Goal: Check status: Verify the current state of an ongoing process or item

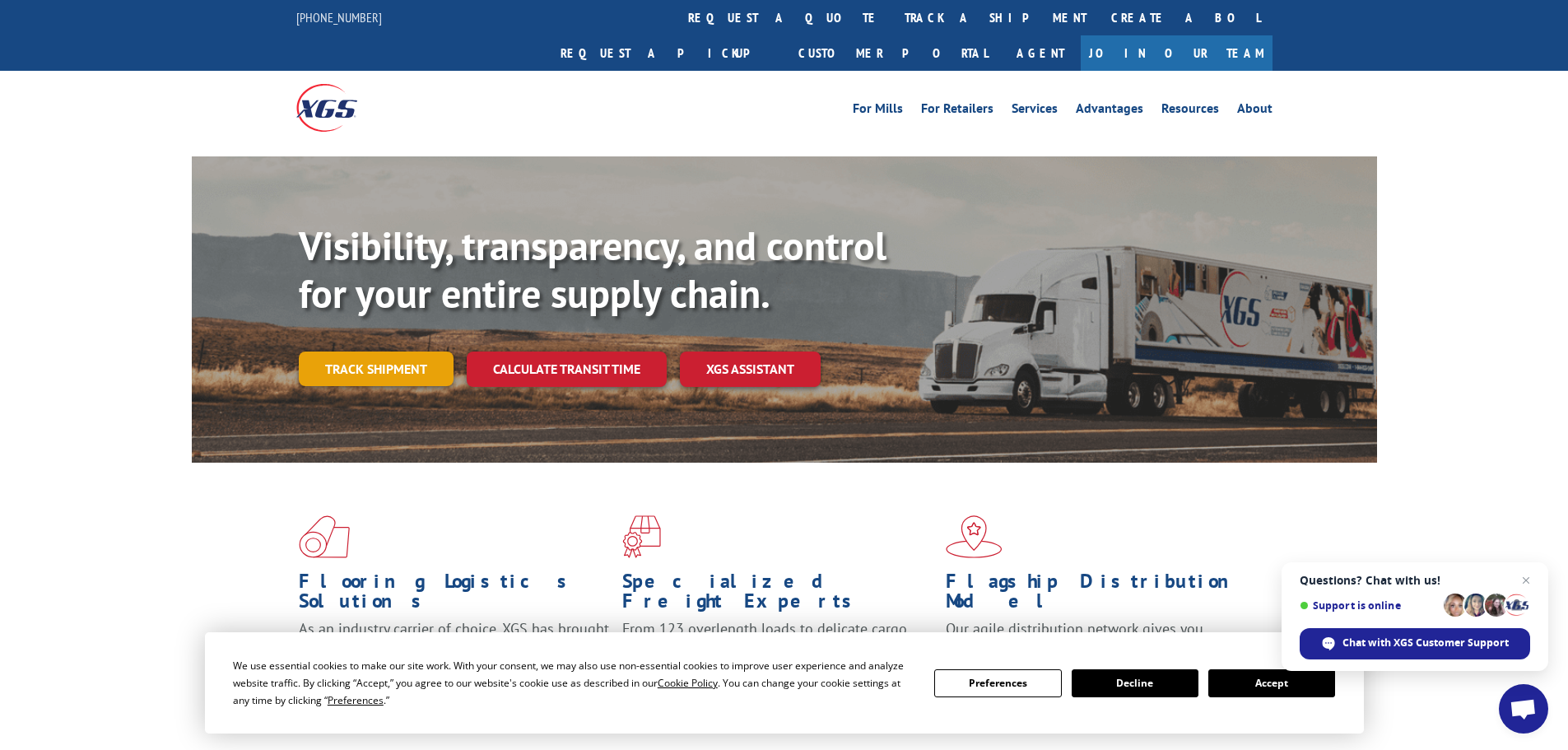
click at [402, 352] on link "Track shipment" at bounding box center [377, 369] width 155 height 34
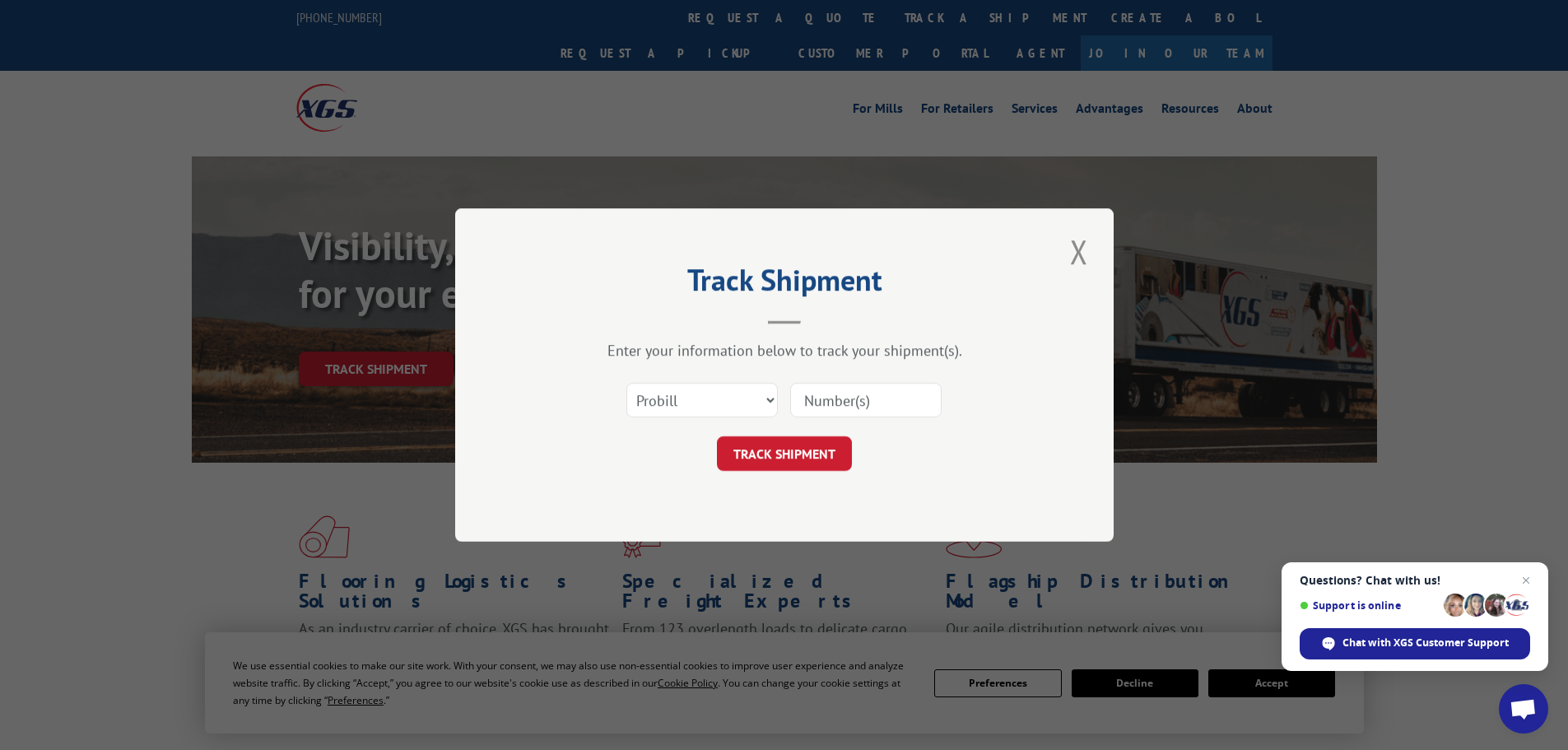
click at [861, 400] on input at bounding box center [866, 400] width 151 height 34
click at [741, 396] on select "Select category... Probill BOL PO" at bounding box center [702, 400] width 151 height 34
click at [830, 398] on input at bounding box center [866, 400] width 151 height 34
paste input "15006716"
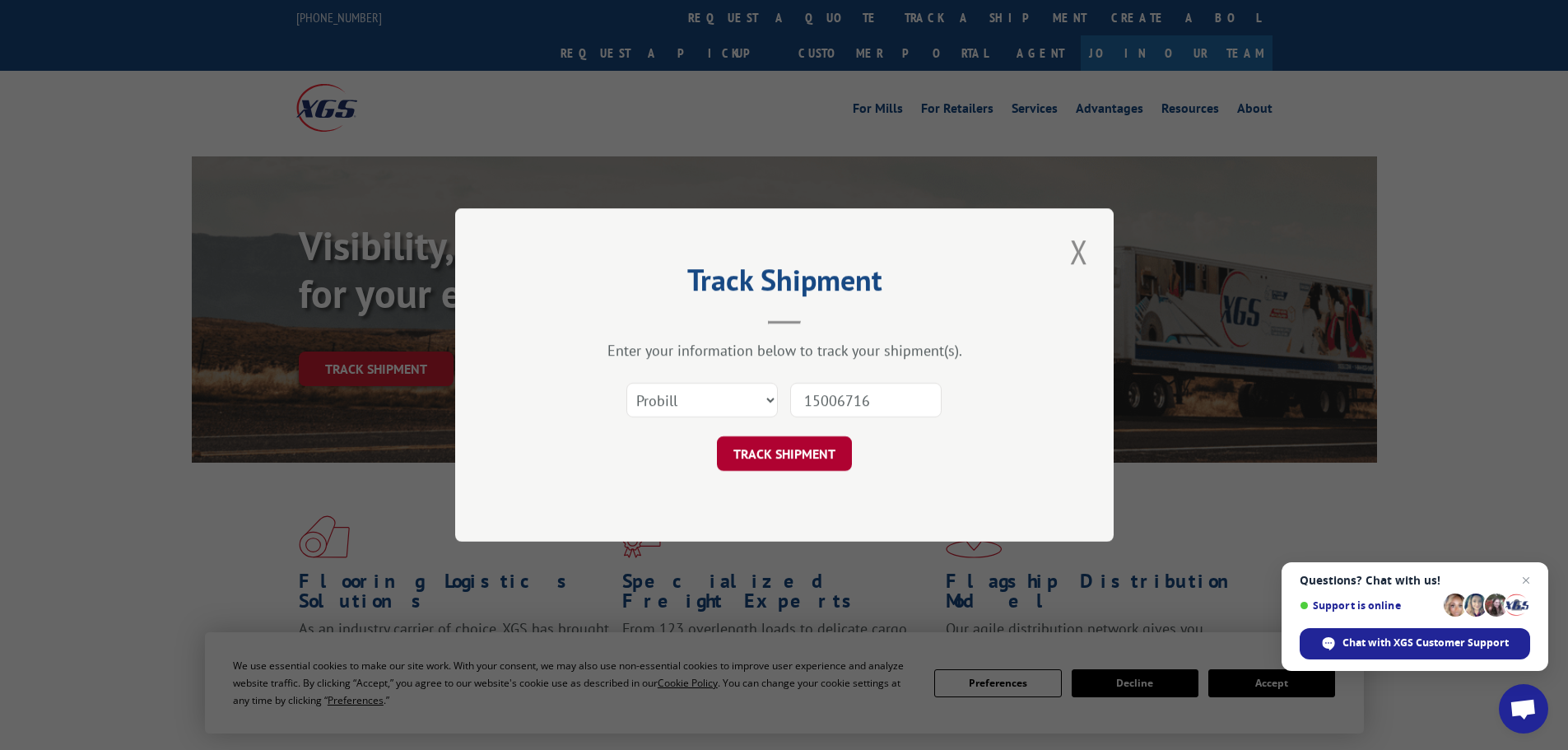
type input "15006716"
click at [819, 448] on button "TRACK SHIPMENT" at bounding box center [784, 453] width 135 height 34
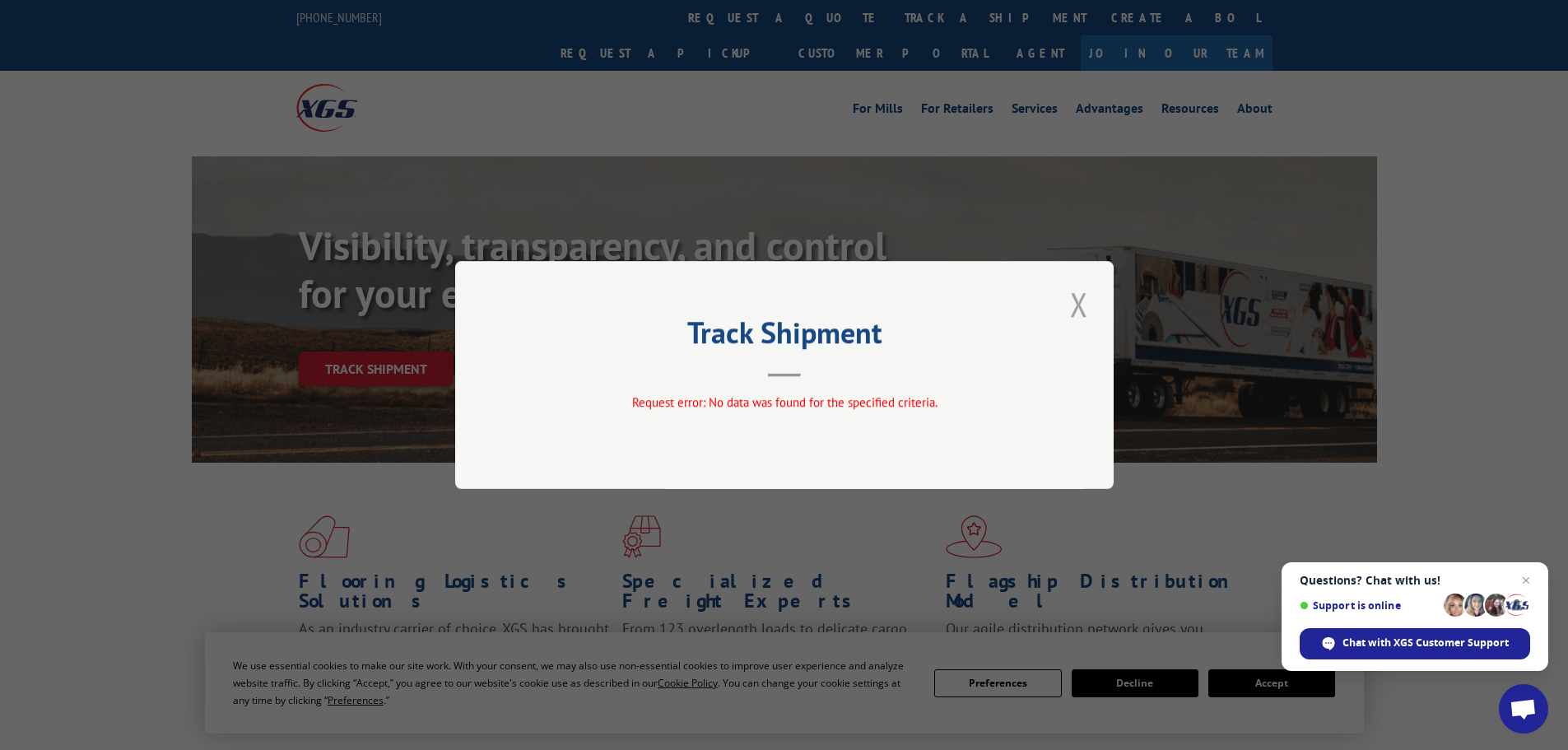
click at [1079, 308] on button "Close modal" at bounding box center [1079, 304] width 28 height 45
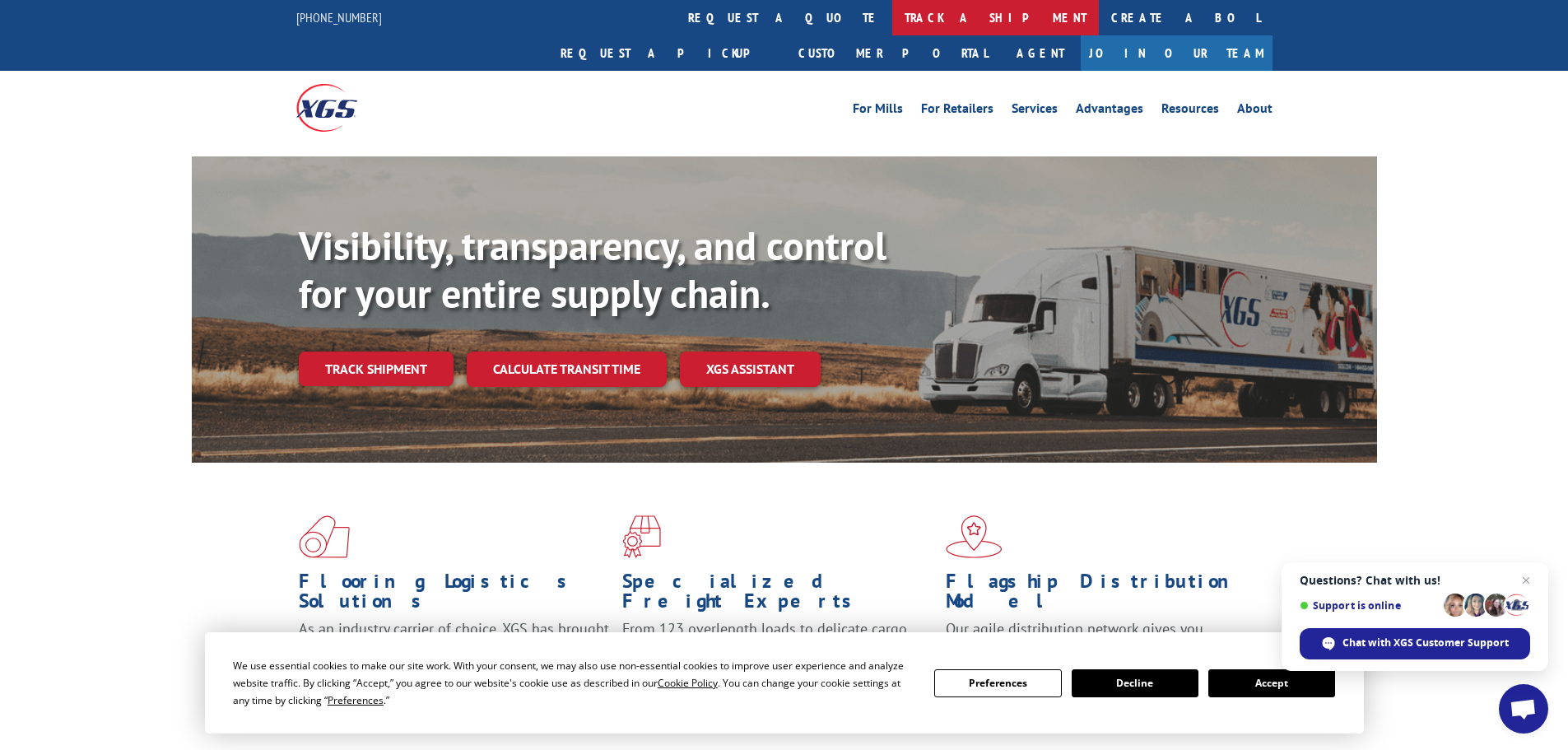
click at [892, 25] on link "track a shipment" at bounding box center [995, 18] width 207 height 35
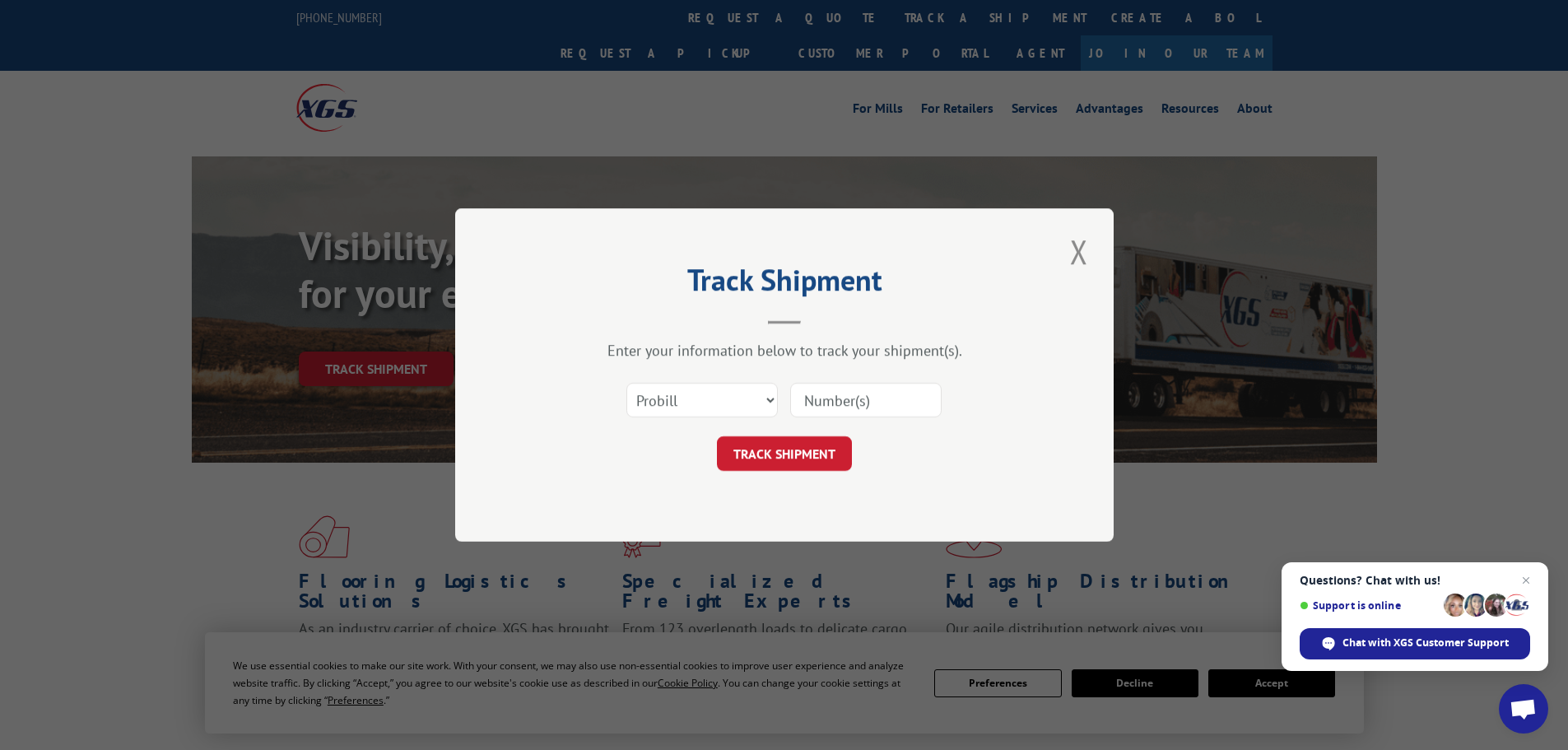
click at [814, 392] on input at bounding box center [866, 400] width 151 height 34
paste input "17505000"
type input "17505000"
click at [822, 452] on button "TRACK SHIPMENT" at bounding box center [784, 453] width 135 height 34
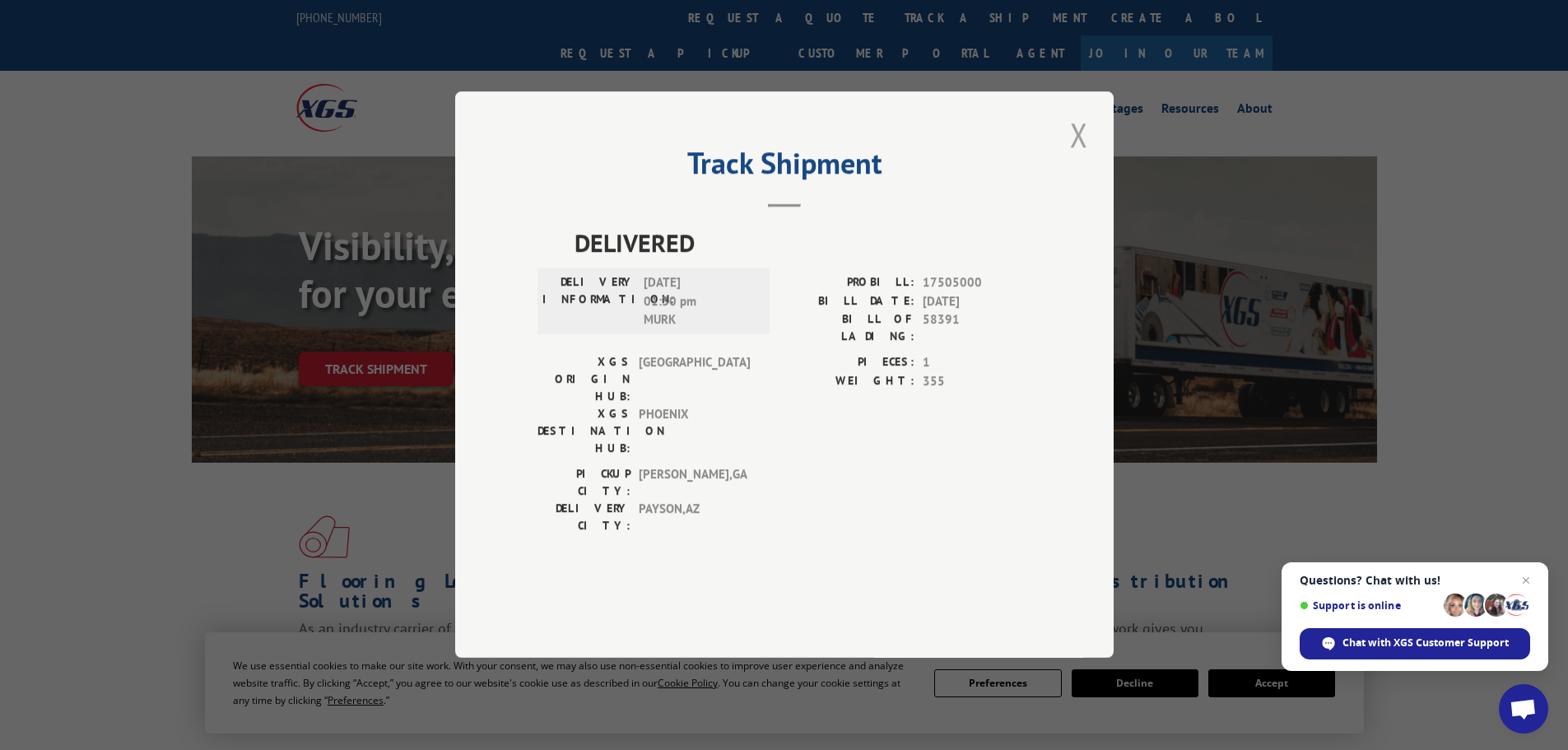
click at [1071, 157] on button "Close modal" at bounding box center [1079, 134] width 28 height 45
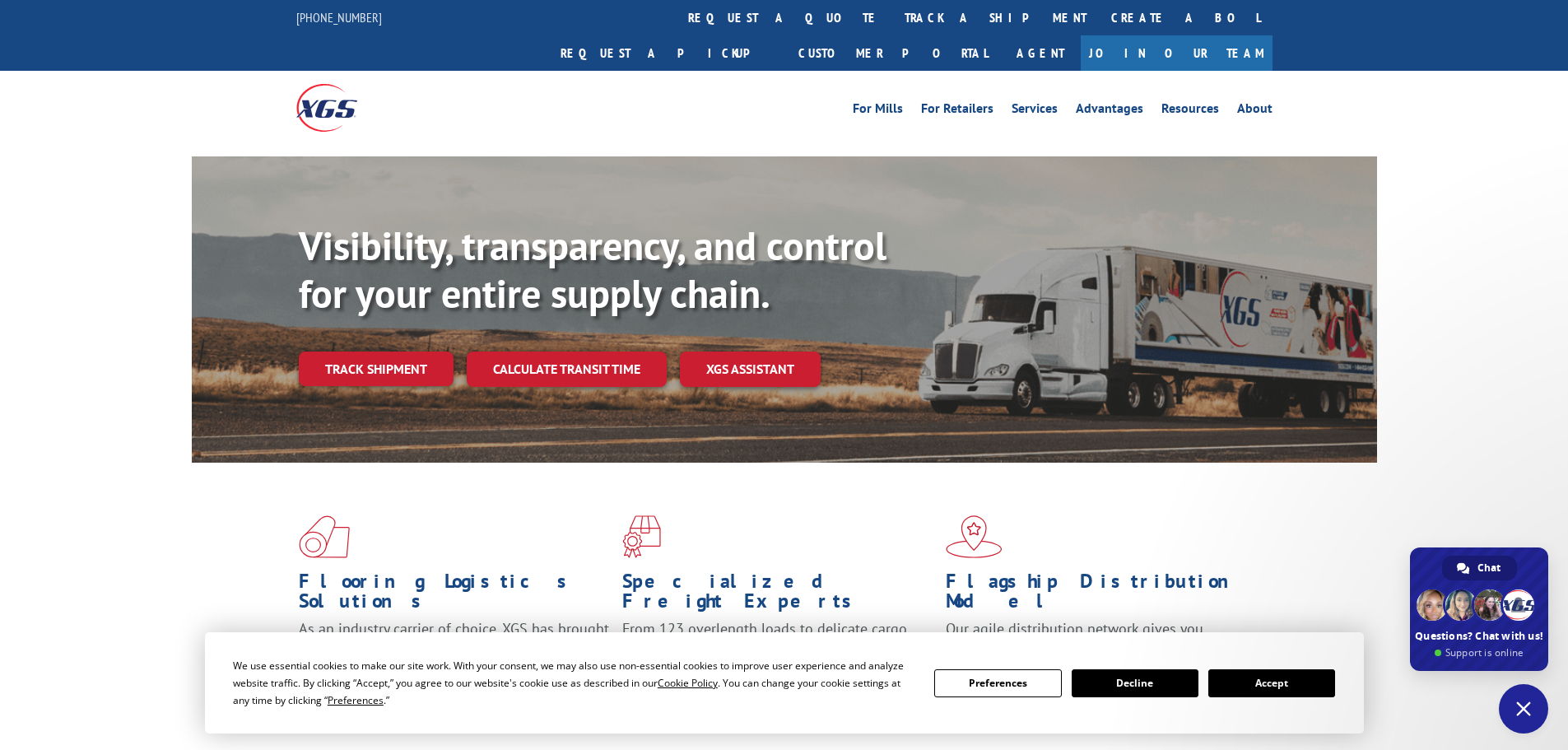
type textarea "Hello I need assistance pulling up a PRO number"
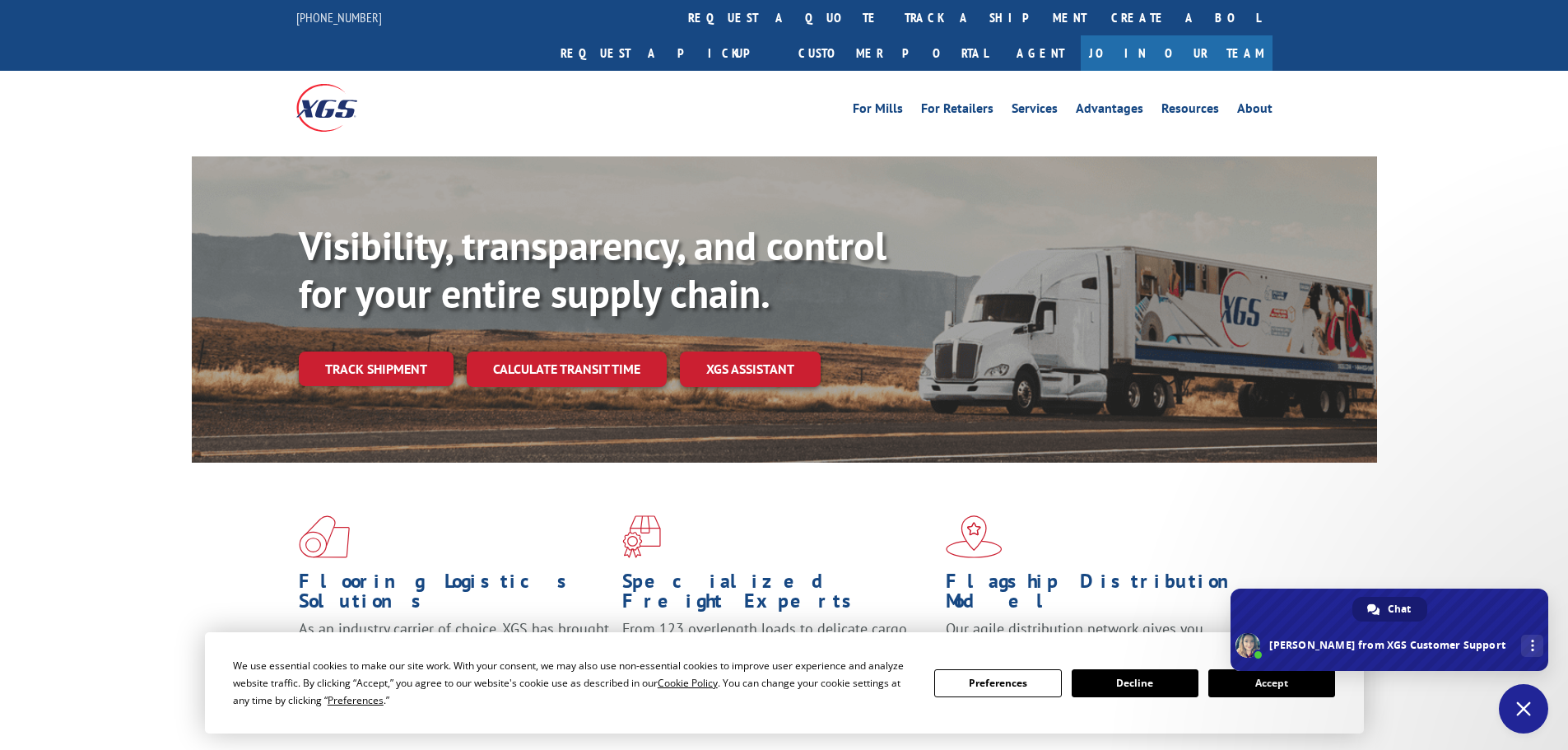
type textarea "15006716"
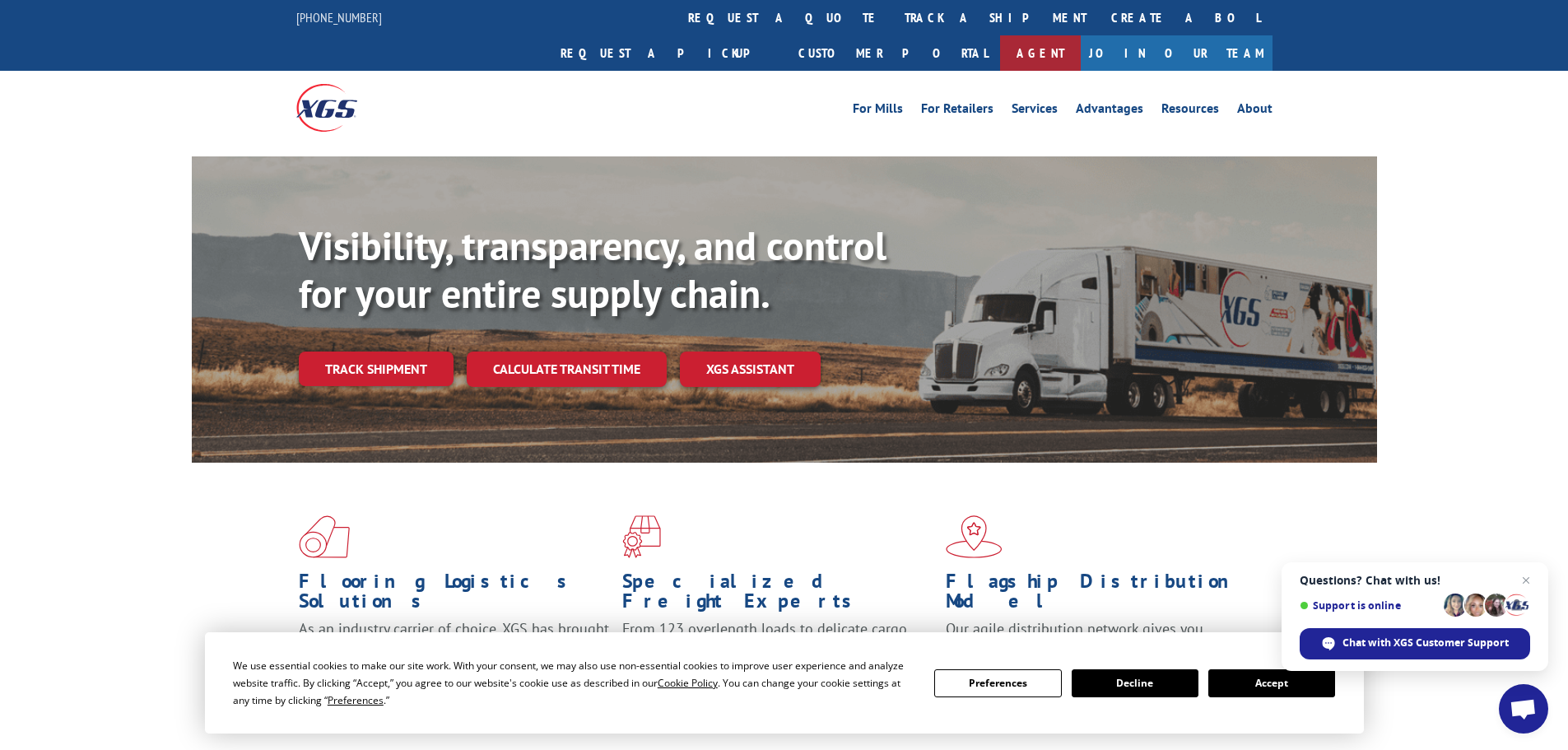
click at [1080, 35] on link "Agent" at bounding box center [1040, 53] width 80 height 35
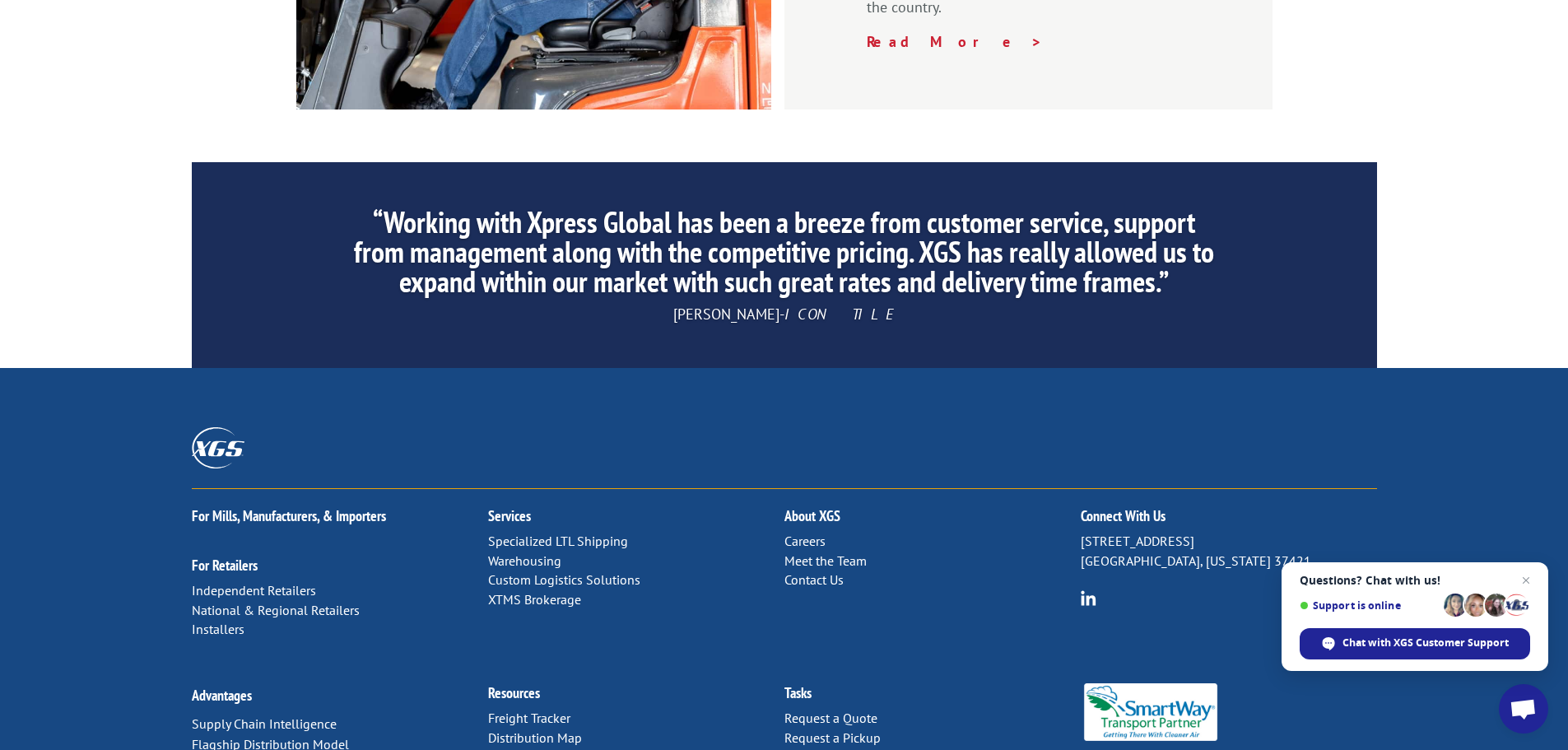
scroll to position [2509, 0]
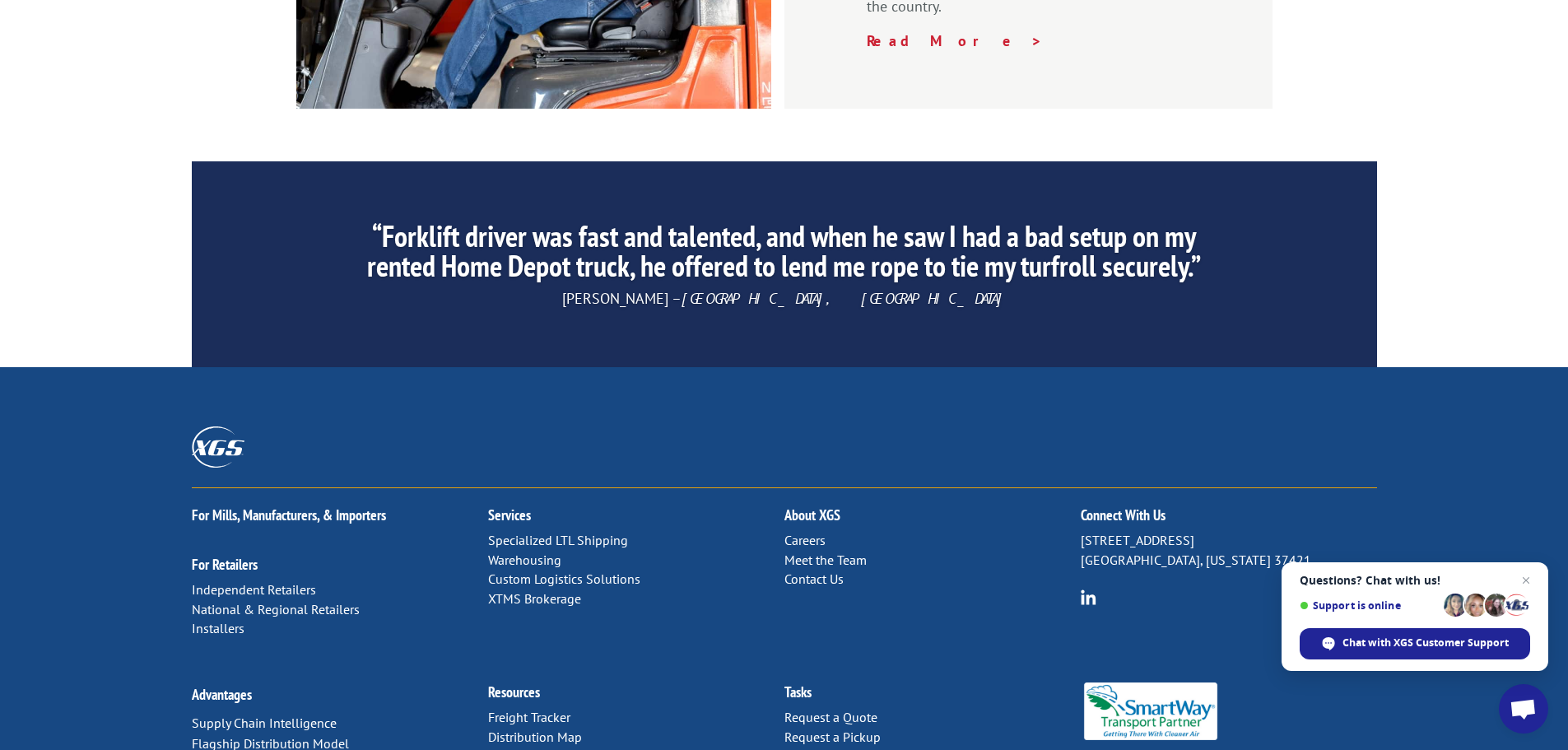
click at [820, 571] on link "Contact Us" at bounding box center [814, 579] width 59 height 17
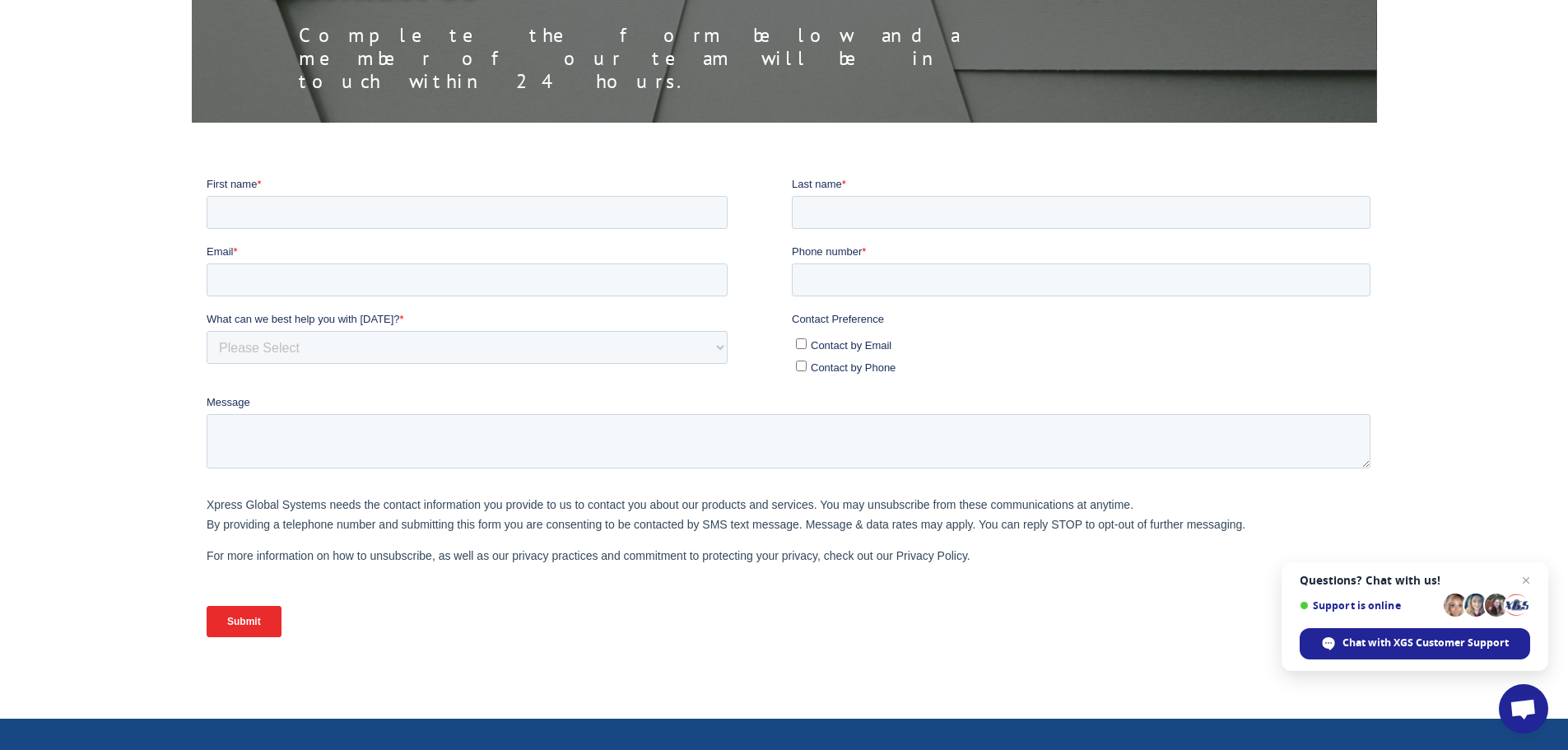
scroll to position [247, 0]
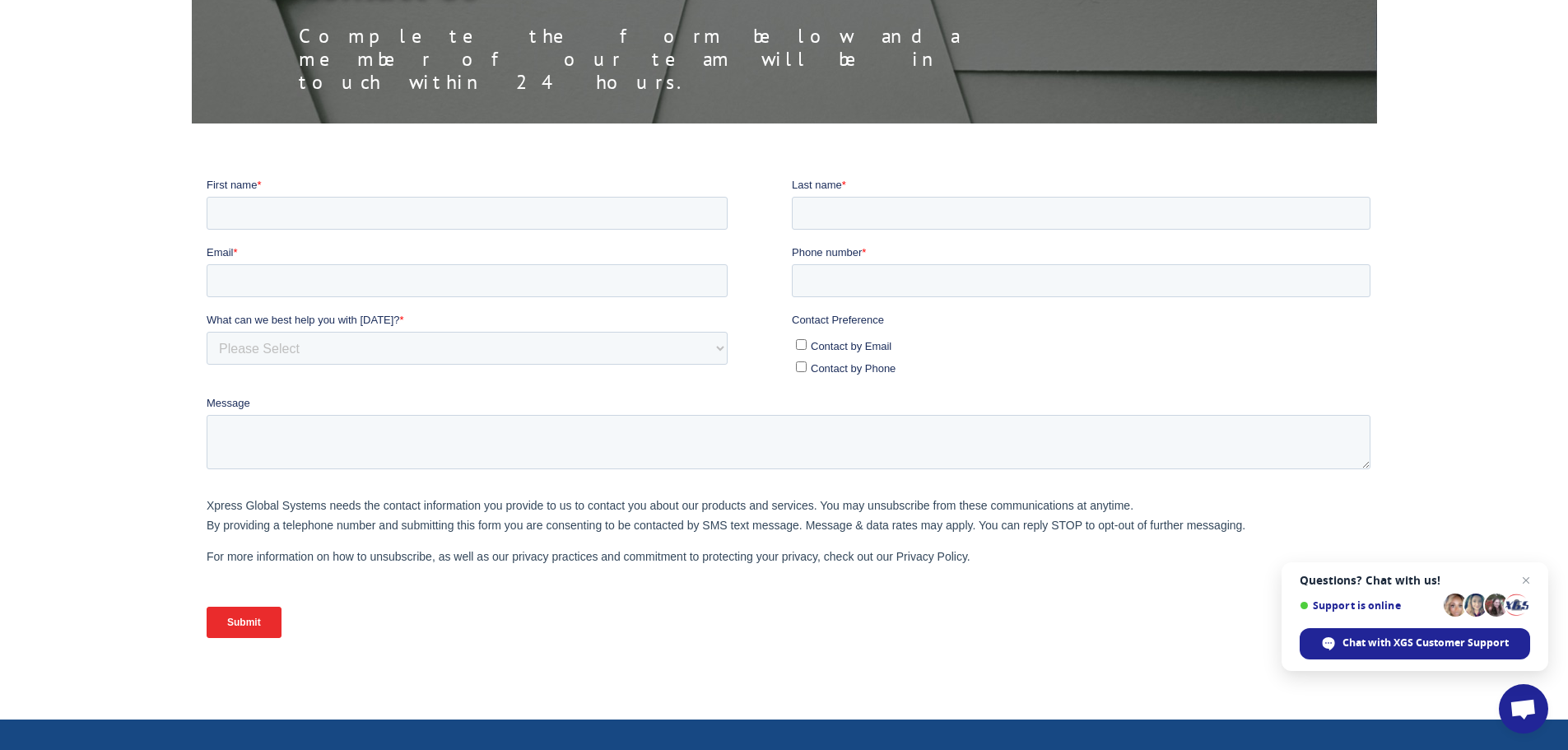
click at [802, 367] on input "Contact by Phone" at bounding box center [801, 366] width 11 height 11
checkbox input "true"
click at [1383, 649] on span "Chat with XGS Customer Support" at bounding box center [1426, 643] width 166 height 15
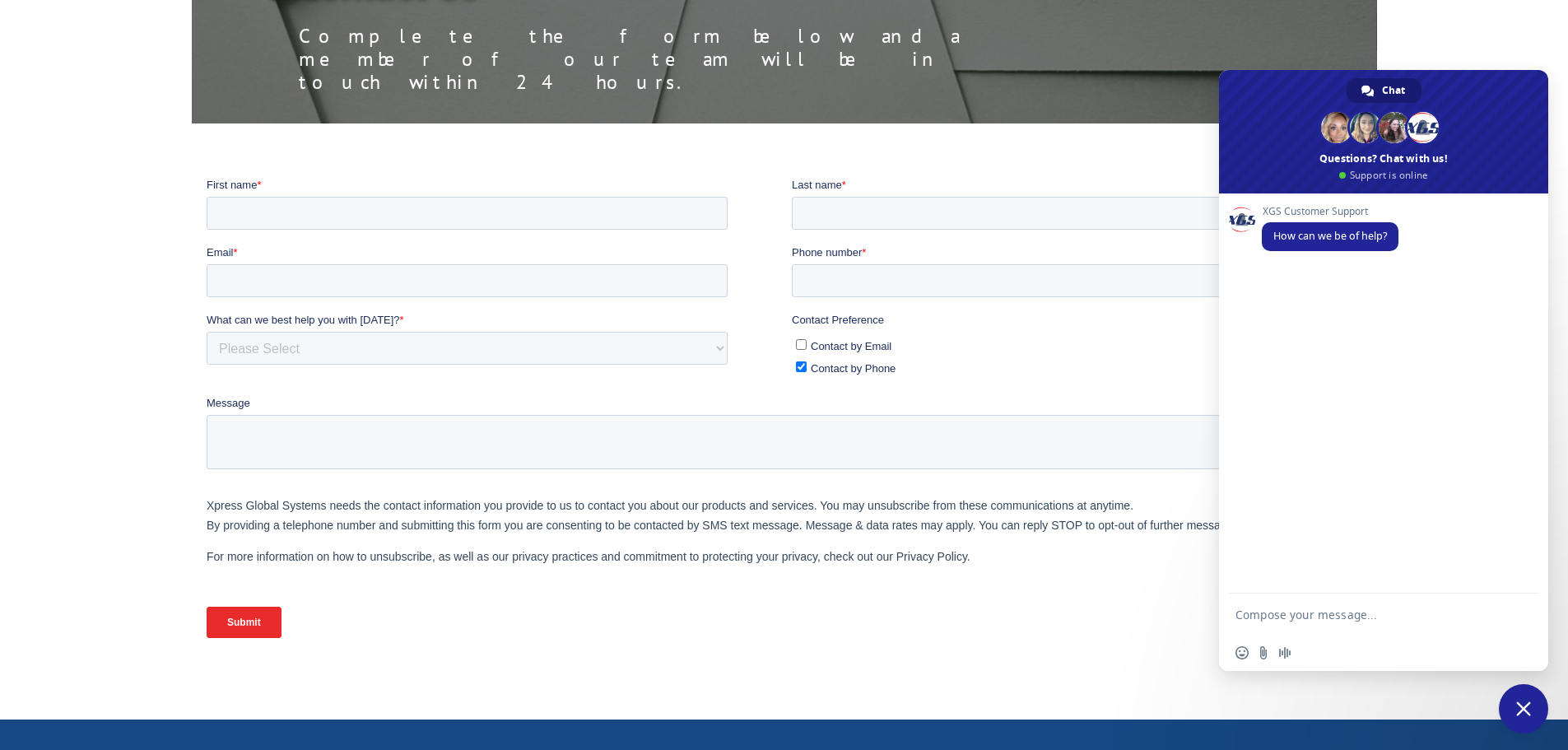
click at [1349, 628] on textarea "Compose your message..." at bounding box center [1367, 614] width 263 height 42
type textarea "Hello I need assistance pulling up a PRO number"
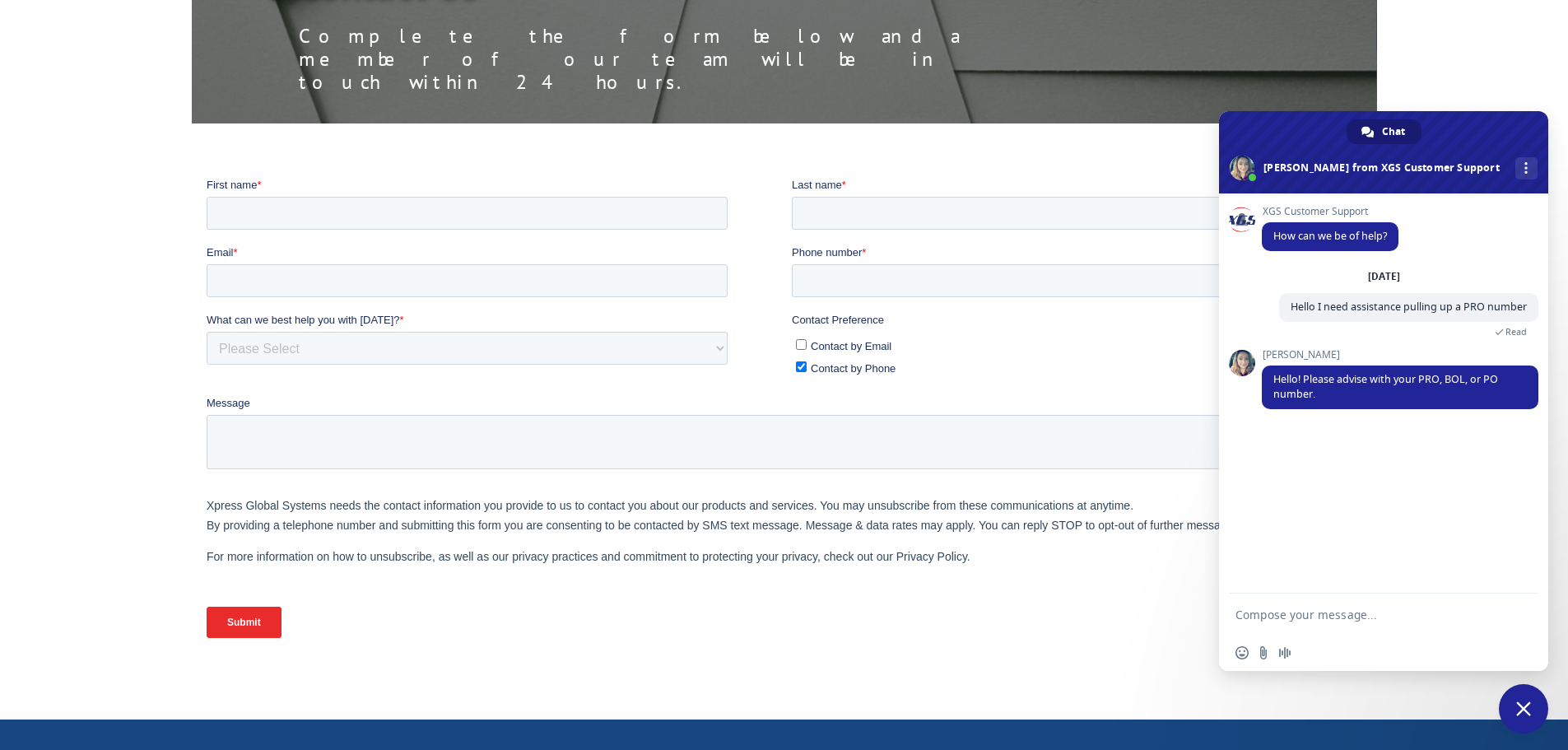
paste textarea "15006716"
type textarea "15006716 PRO #"
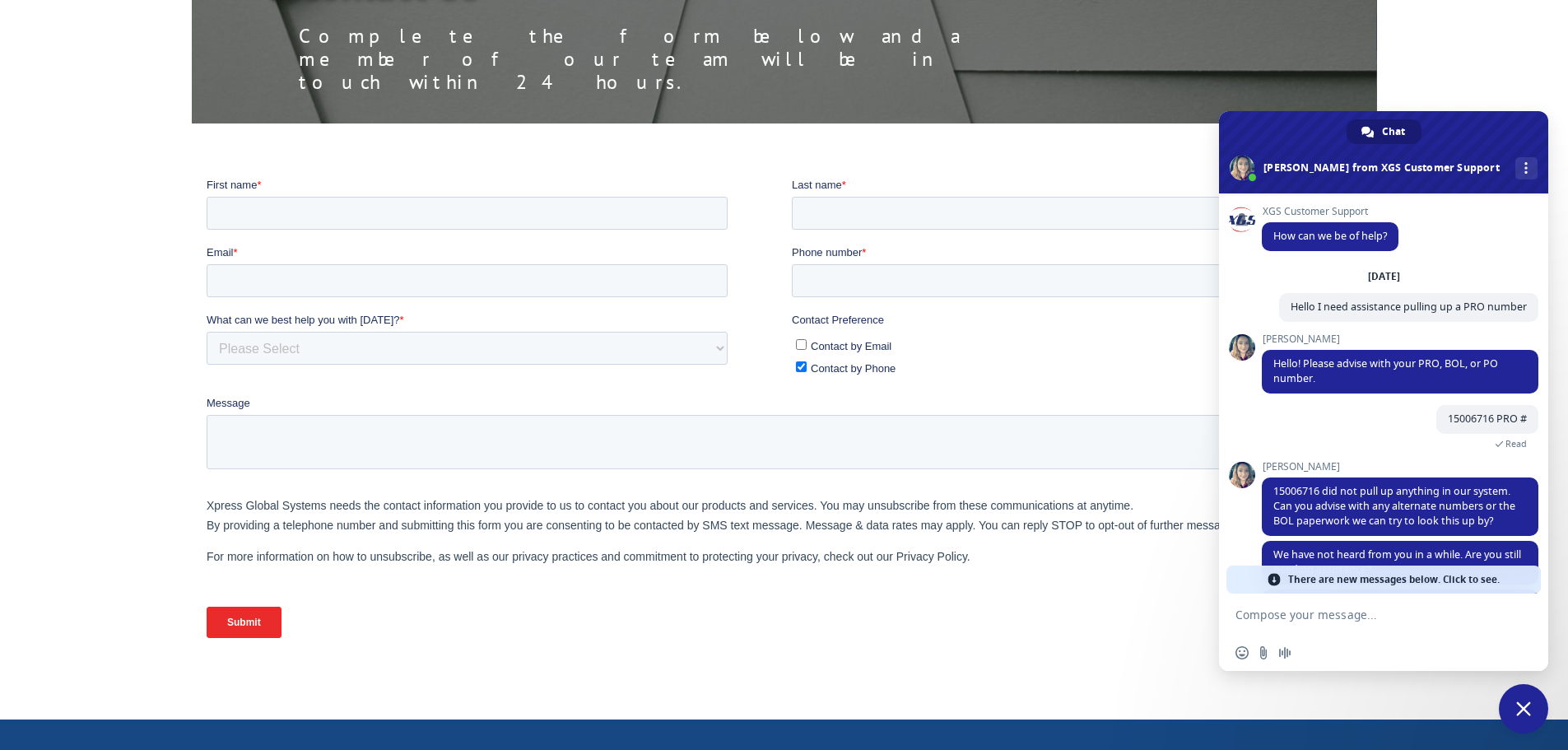
scroll to position [130, 0]
